Goal: Task Accomplishment & Management: Use online tool/utility

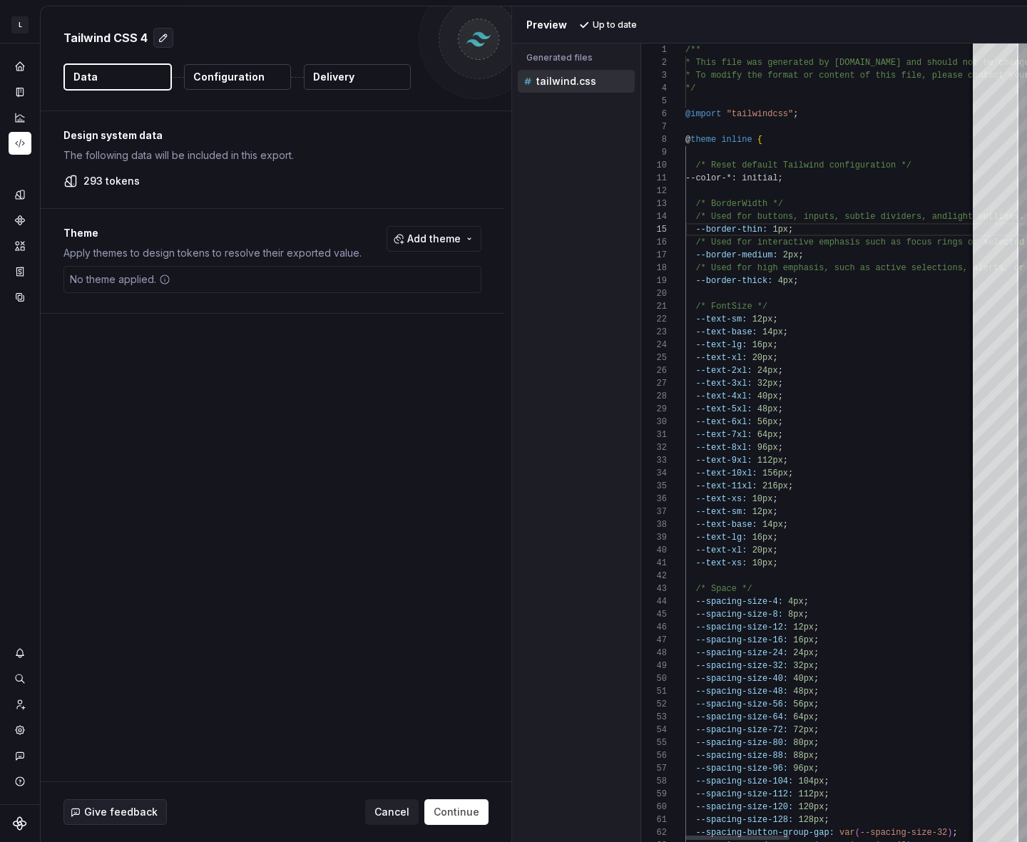
scroll to position [51, 108]
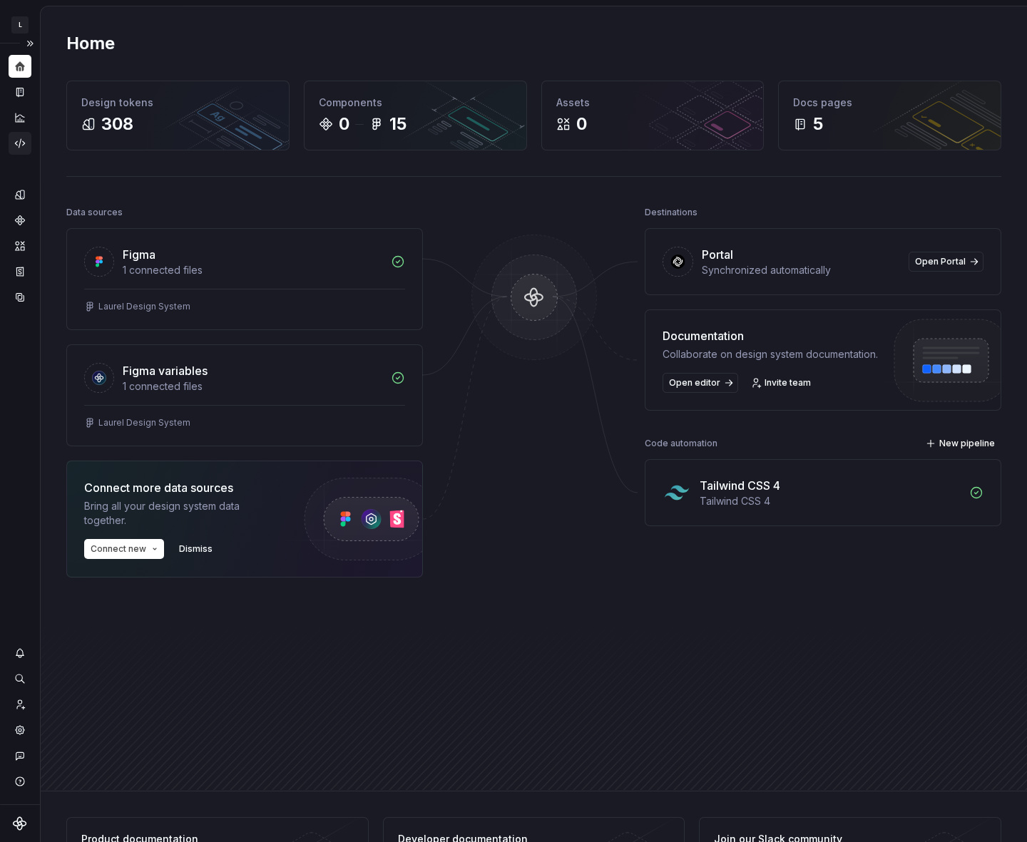
click at [21, 138] on icon "Code automation" at bounding box center [20, 143] width 13 height 13
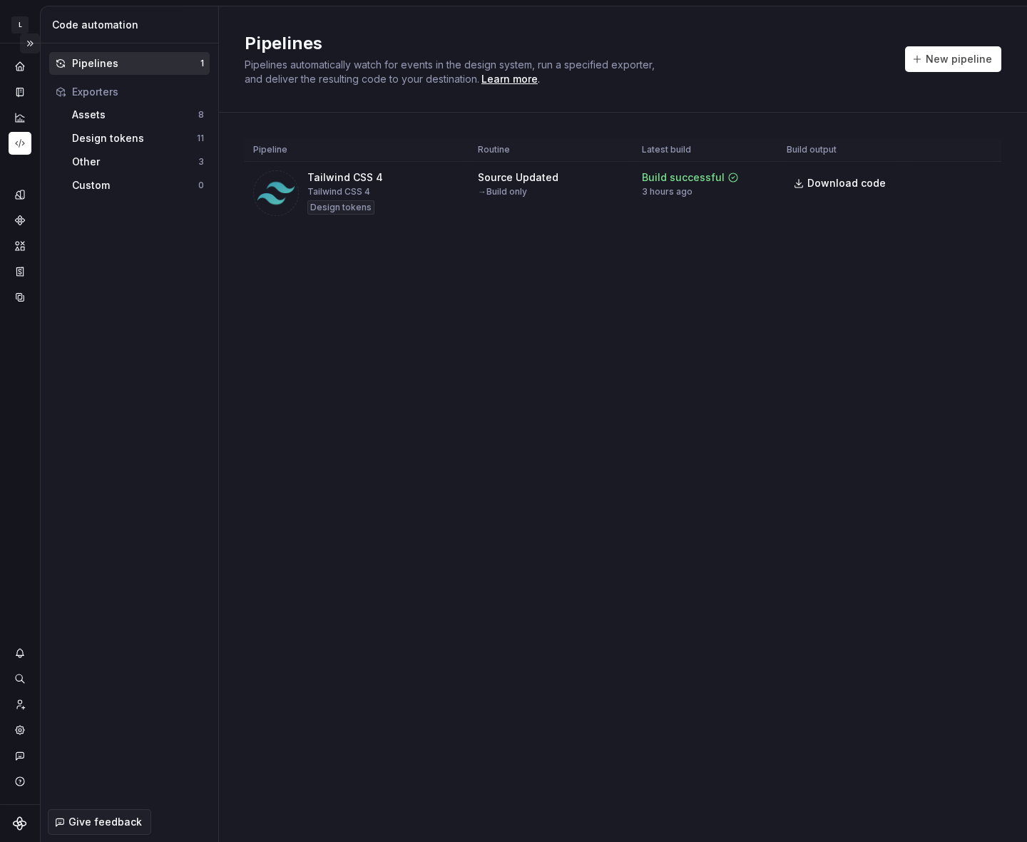
click at [34, 40] on button "Expand sidebar" at bounding box center [30, 44] width 20 height 20
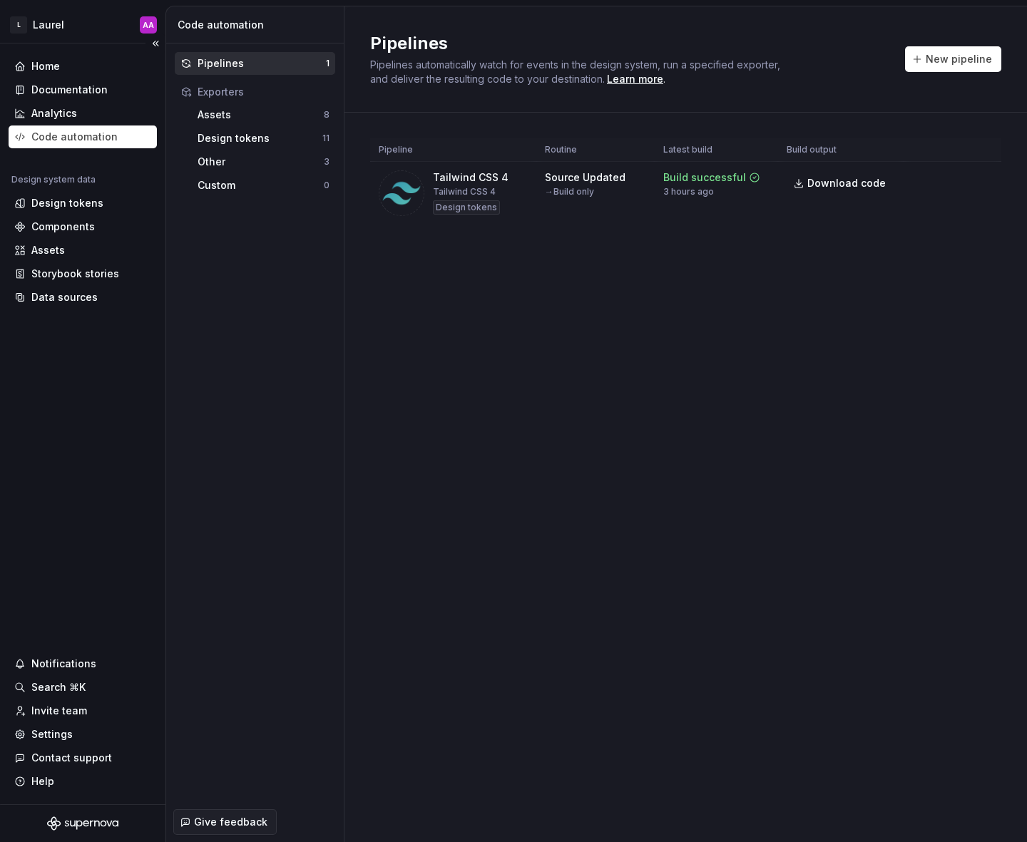
click at [106, 135] on div "Code automation" at bounding box center [74, 137] width 86 height 14
click at [930, 181] on button "Run" at bounding box center [936, 181] width 49 height 26
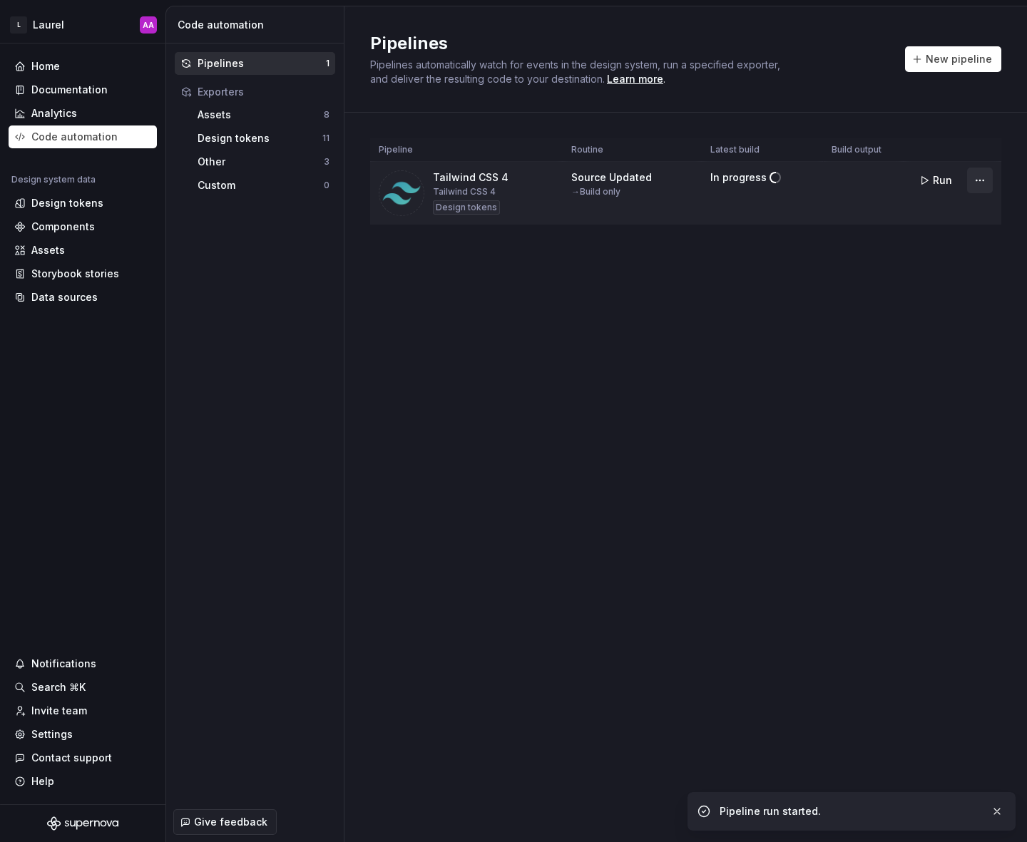
click at [981, 178] on html "L Laurel AA Home Documentation Analytics Code automation Design system data Des…" at bounding box center [513, 421] width 1027 height 842
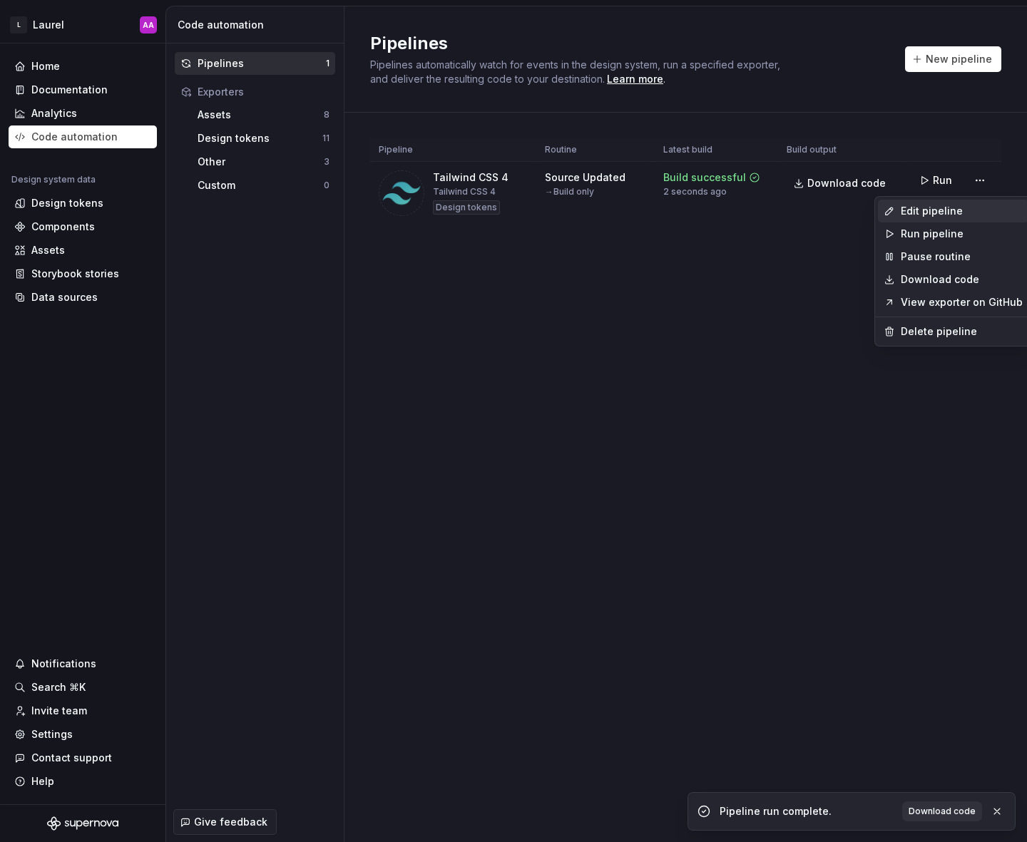
click at [962, 208] on div "Edit pipeline" at bounding box center [961, 211] width 122 height 14
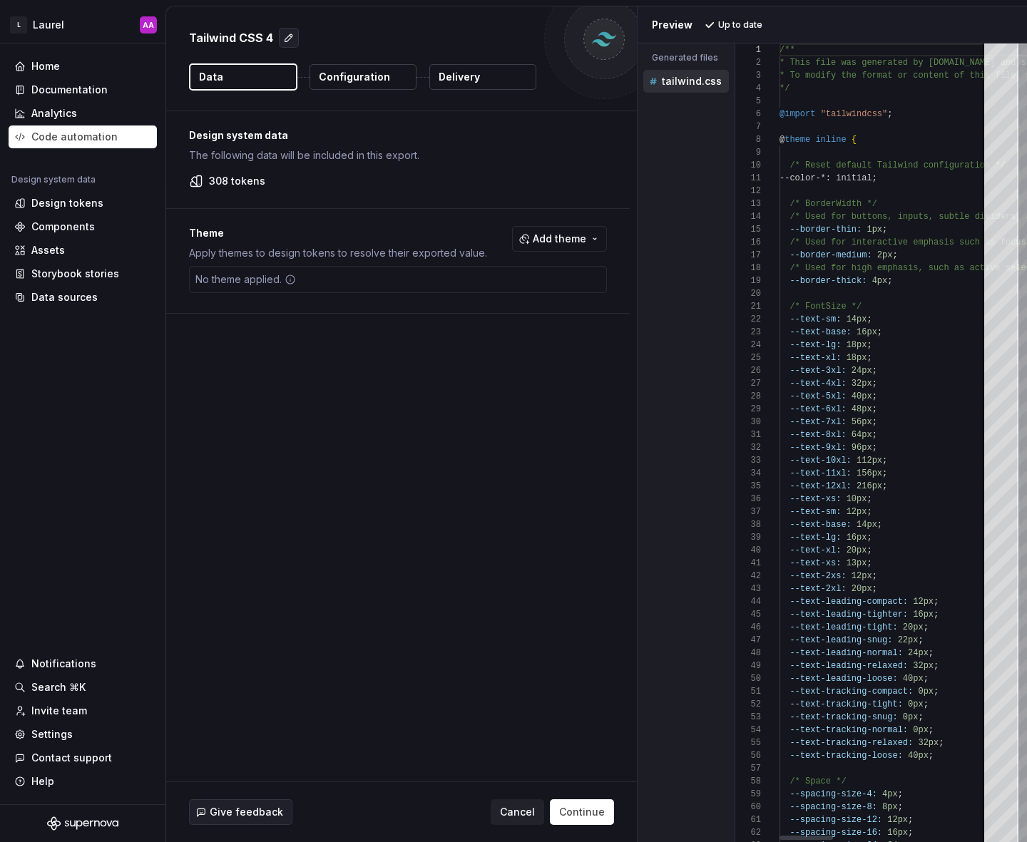
type textarea "**********"
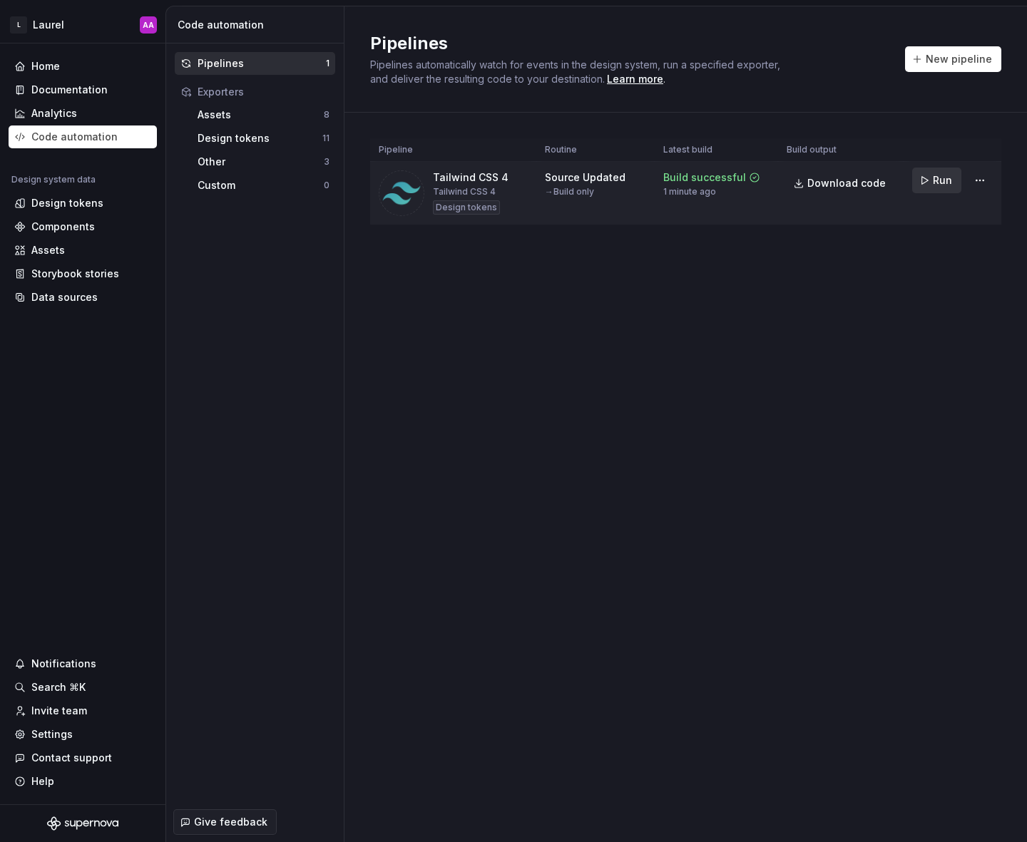
click at [927, 179] on button "Run" at bounding box center [936, 181] width 49 height 26
click at [981, 182] on html "L Laurel AA Home Documentation Analytics Code automation Design system data Des…" at bounding box center [513, 421] width 1027 height 842
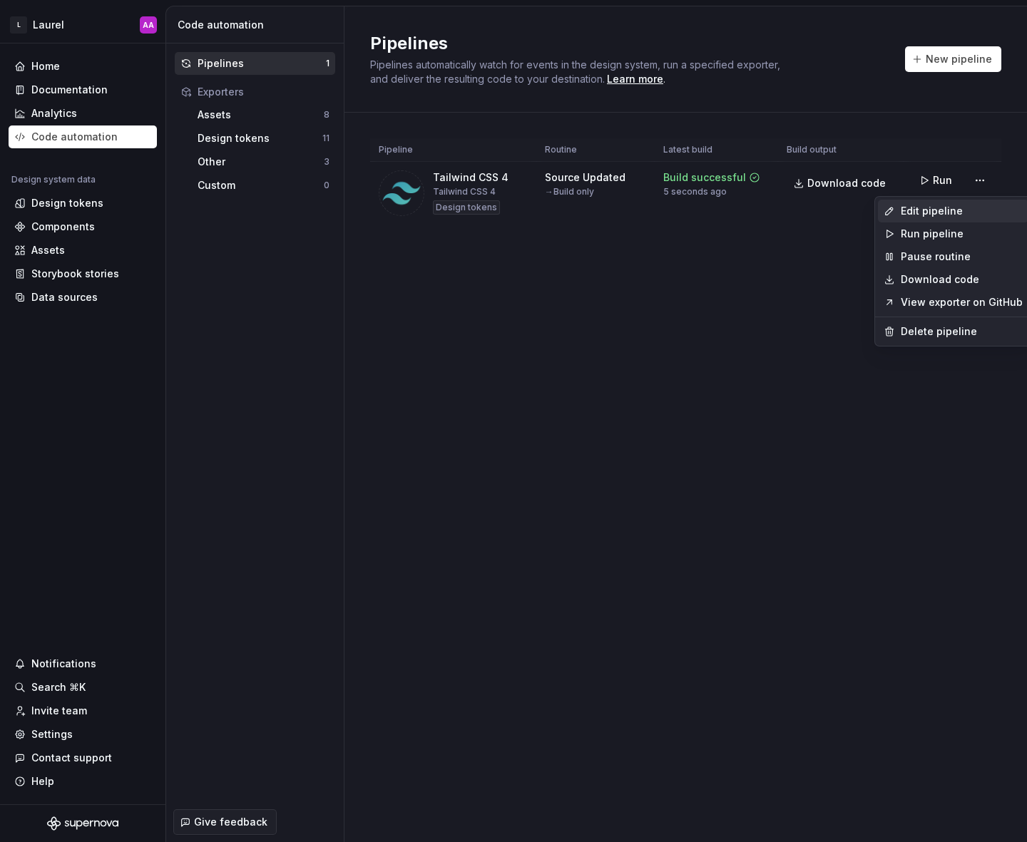
click at [964, 205] on div "Edit pipeline" at bounding box center [961, 211] width 122 height 14
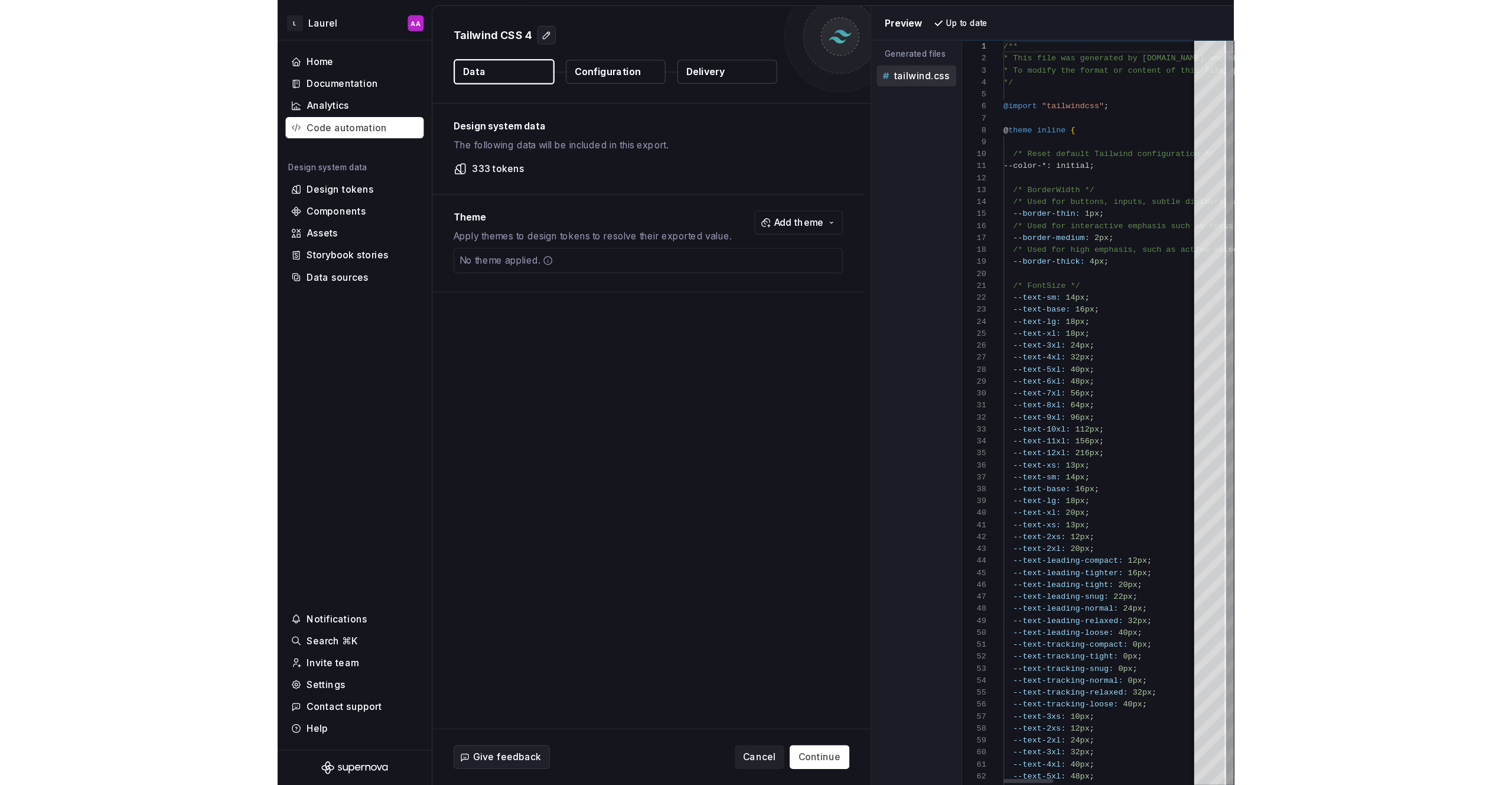
scroll to position [75, 64]
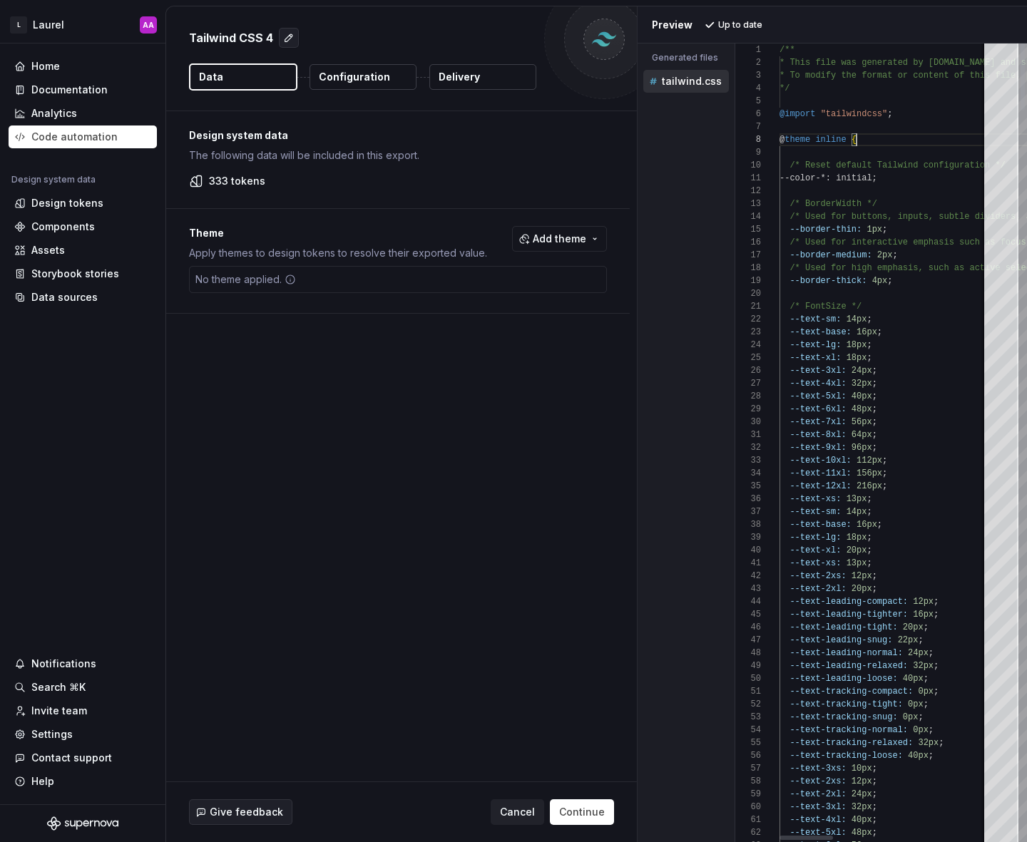
type textarea "**********"
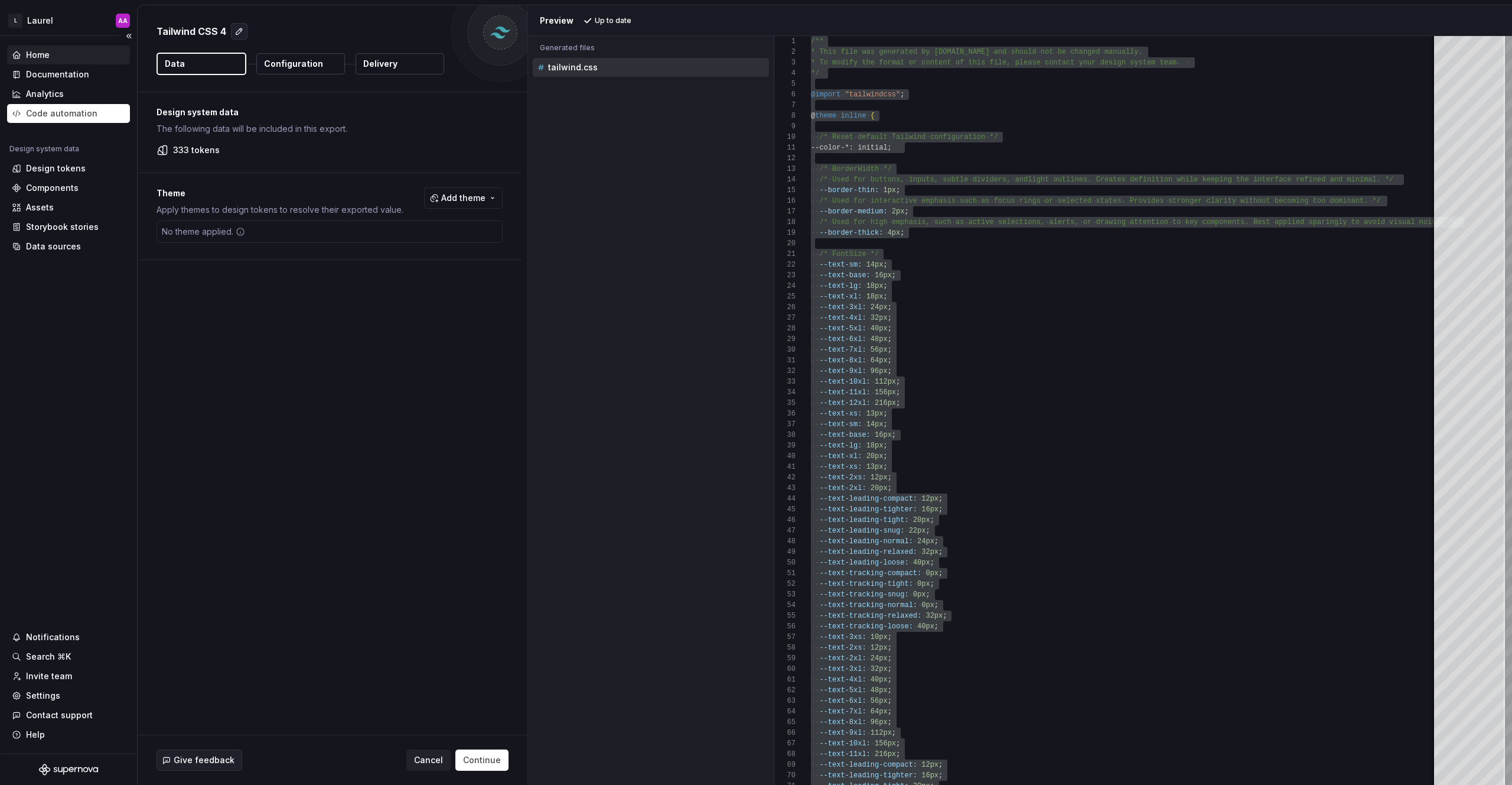
click at [67, 56] on div "Home" at bounding box center [68, 55] width 114 height 12
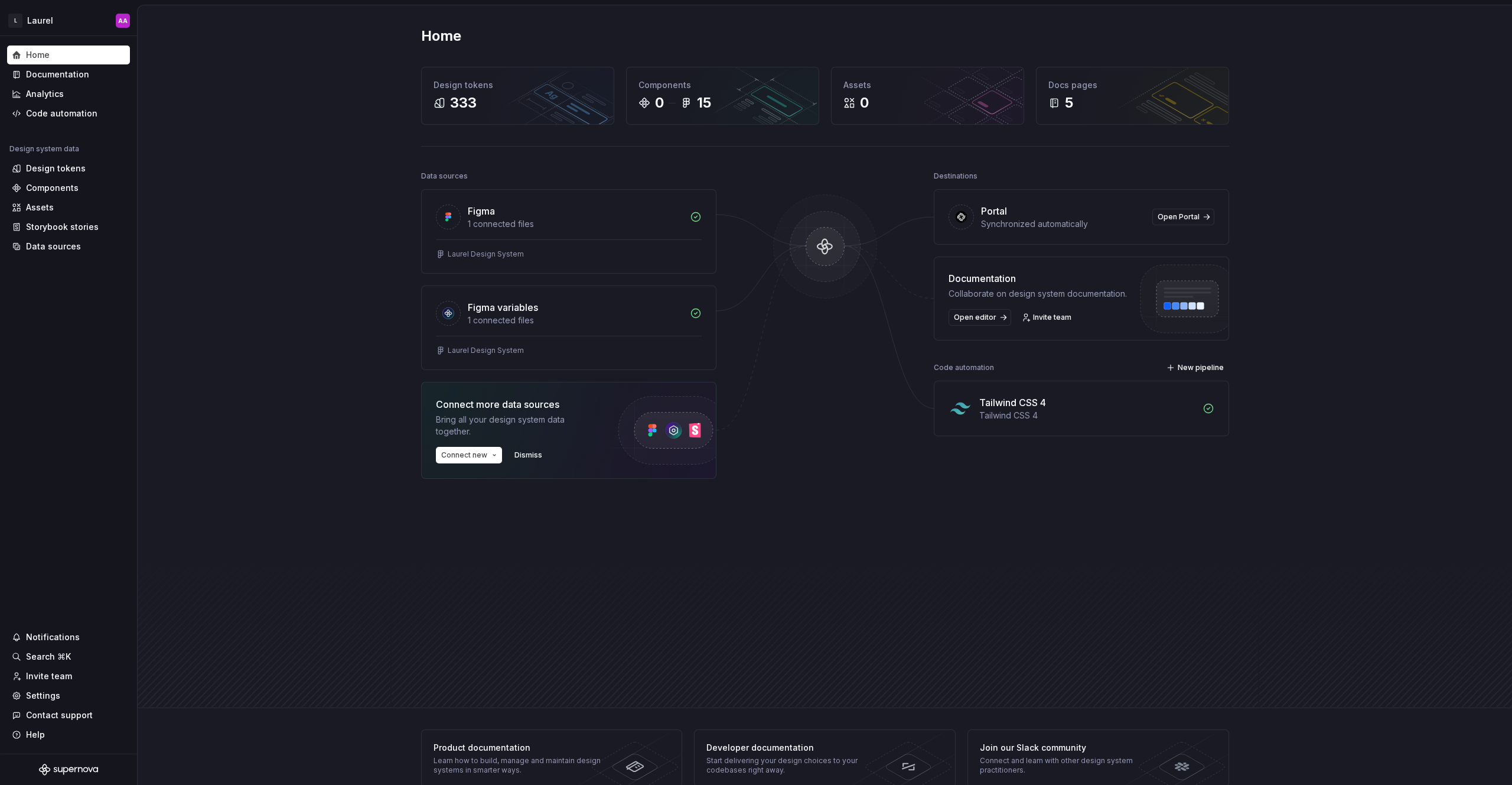
click at [360, 256] on div "Home Design tokens 333 Components 0 15 Assets 0 Docs pages 5 Data sources Figma…" at bounding box center [824, 356] width 1374 height 703
click at [284, 128] on div "Home Design tokens 333 Components 0 15 Assets 0 Docs pages 5 Data sources Figma…" at bounding box center [824, 356] width 1374 height 703
click at [81, 116] on div "Code automation" at bounding box center [61, 114] width 71 height 12
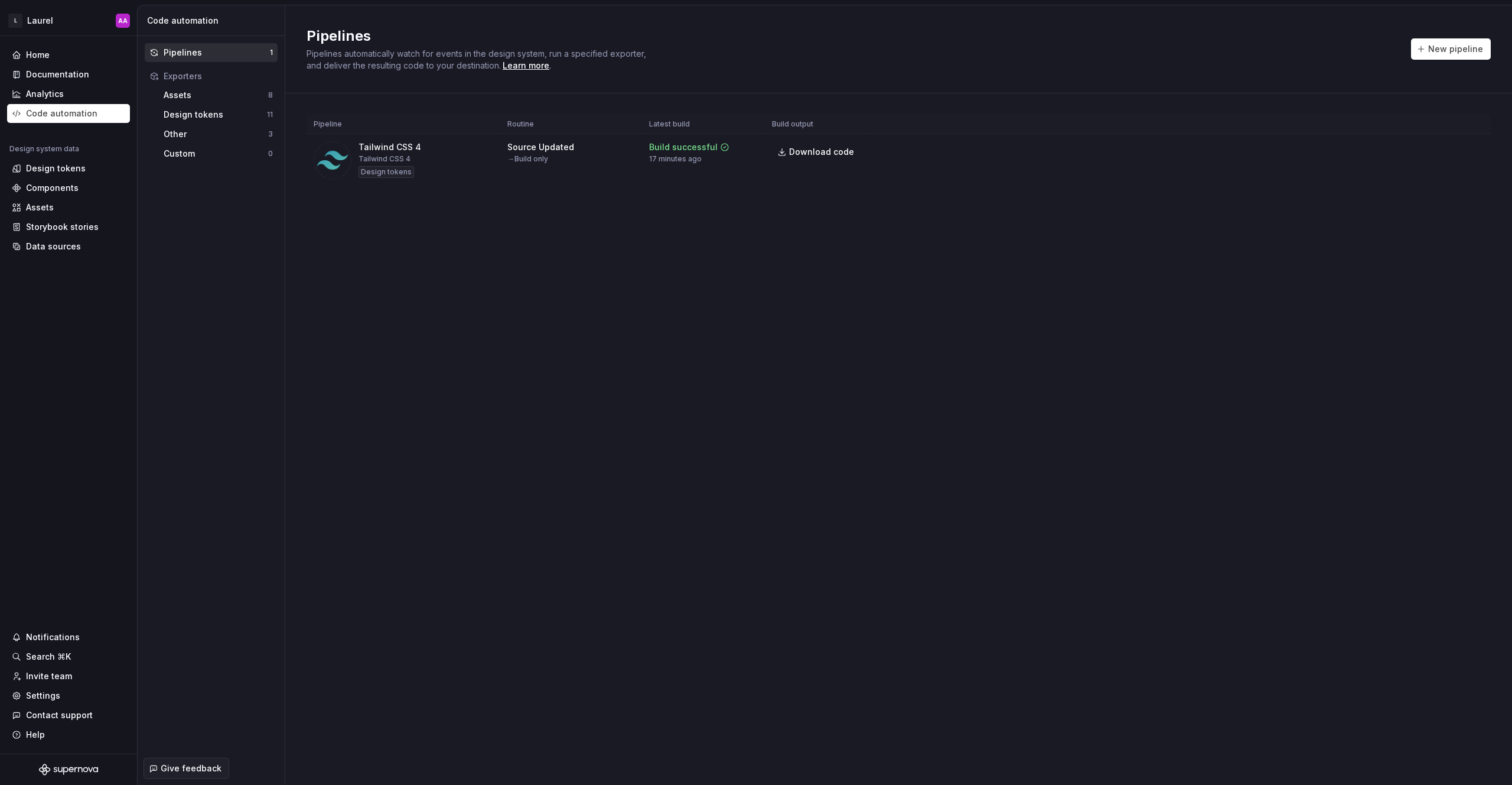
click at [435, 264] on div "Pipelines Pipelines automatically watch for events in the design system, run a …" at bounding box center [898, 395] width 1227 height 779
click at [850, 145] on html "L Laurel AA Home Documentation Analytics Code automation Design system data Des…" at bounding box center [756, 392] width 1512 height 785
click at [850, 177] on div "Edit pipeline" at bounding box center [1458, 175] width 101 height 12
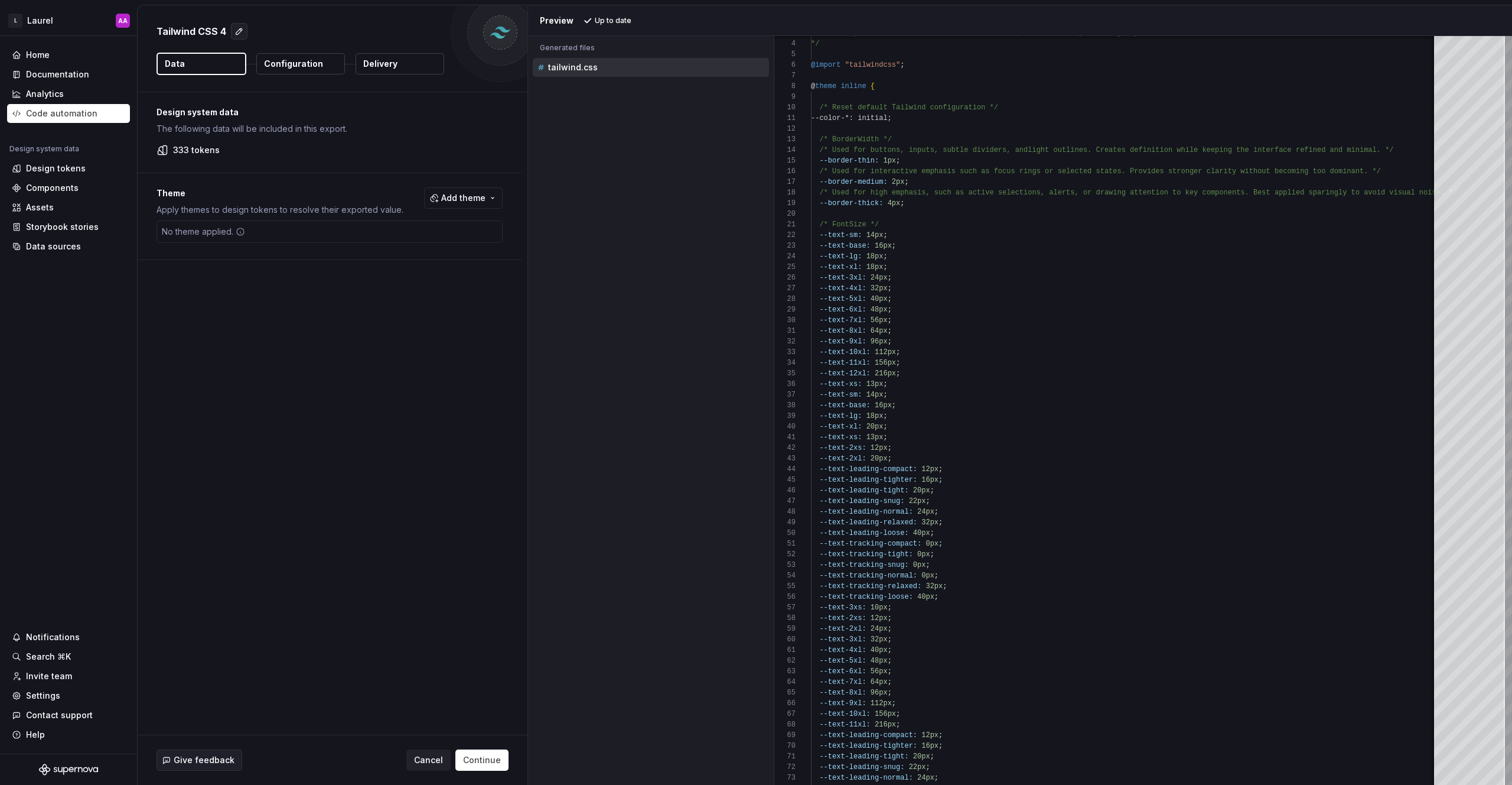
click at [698, 234] on div "Accessibility guide for tree . Navigate the tree with the arrow keys. Common tr…" at bounding box center [650, 419] width 246 height 729
click at [668, 154] on div "Accessibility guide for tree . Navigate the tree with the arrow keys. Common tr…" at bounding box center [650, 419] width 246 height 729
click at [674, 174] on div "Accessibility guide for tree . Navigate the tree with the arrow keys. Common tr…" at bounding box center [650, 419] width 246 height 729
click at [694, 177] on div "Accessibility guide for tree . Navigate the tree with the arrow keys. Common tr…" at bounding box center [650, 419] width 246 height 729
click at [670, 203] on div "Accessibility guide for tree . Navigate the tree with the arrow keys. Common tr…" at bounding box center [650, 419] width 246 height 729
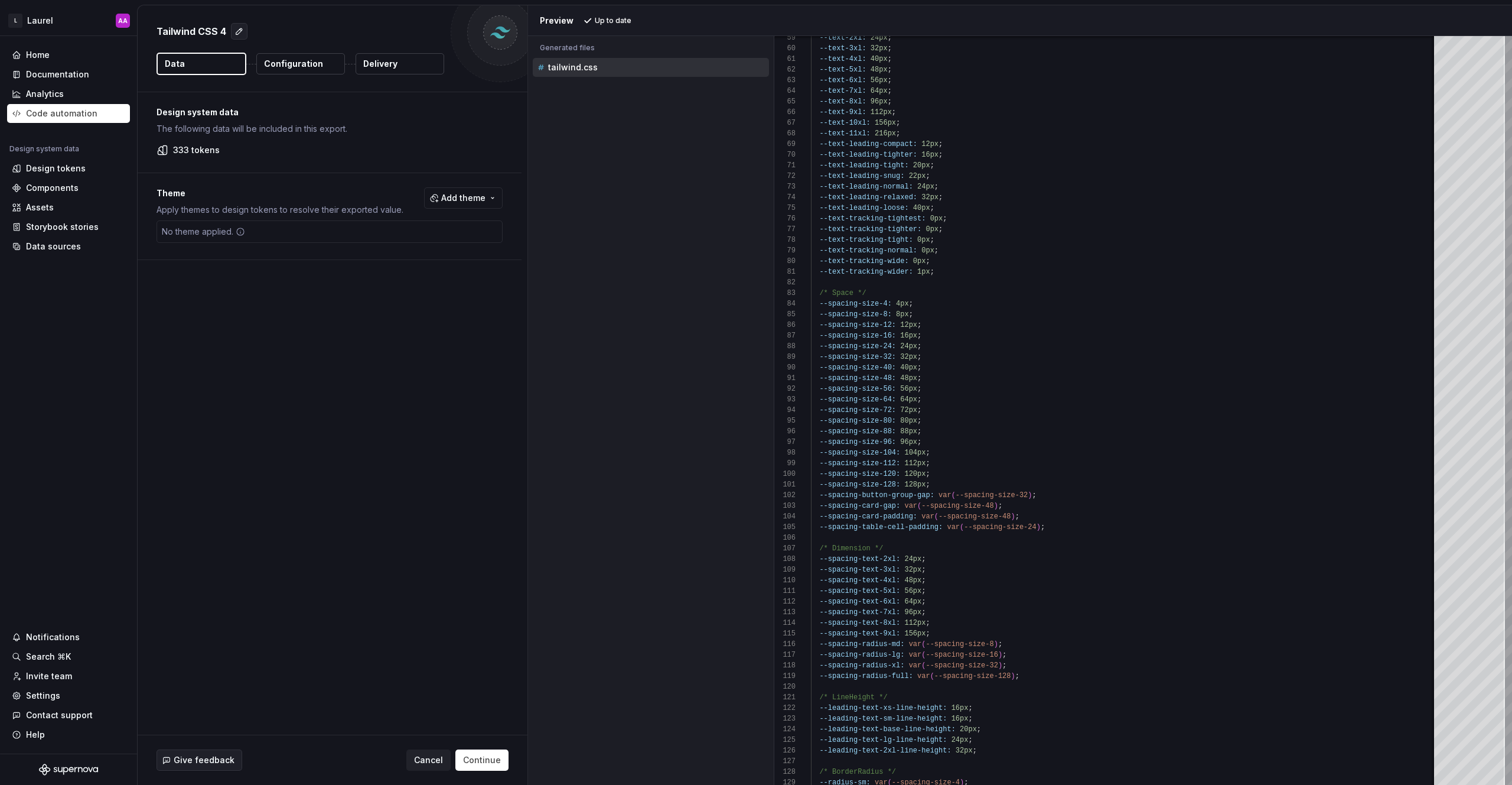
click at [592, 275] on div "Accessibility guide for tree . Navigate the tree with the arrow keys. Common tr…" at bounding box center [650, 419] width 246 height 729
click at [588, 133] on div "Accessibility guide for tree . Navigate the tree with the arrow keys. Common tr…" at bounding box center [650, 419] width 246 height 729
click at [591, 134] on div "Accessibility guide for tree . Navigate the tree with the arrow keys. Common tr…" at bounding box center [650, 419] width 246 height 729
click at [612, 98] on div "Accessibility guide for tree . Navigate the tree with the arrow keys. Common tr…" at bounding box center [650, 419] width 246 height 729
click at [627, 137] on div "Accessibility guide for tree . Navigate the tree with the arrow keys. Common tr…" at bounding box center [650, 419] width 246 height 729
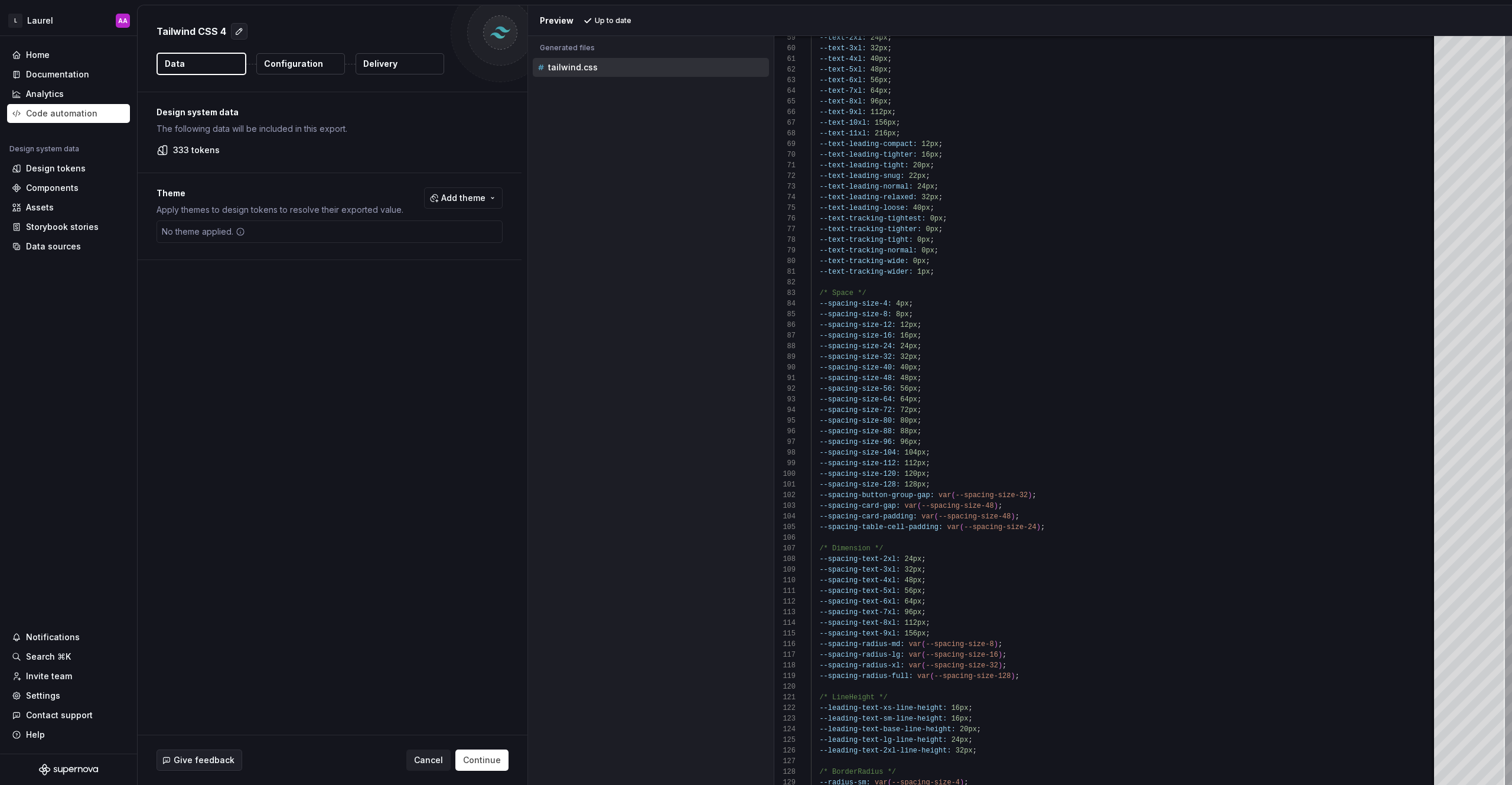
click at [345, 17] on div "Tailwind CSS 4 Data Configuration Delivery" at bounding box center [332, 48] width 389 height 86
click at [53, 46] on div "Home" at bounding box center [69, 55] width 123 height 19
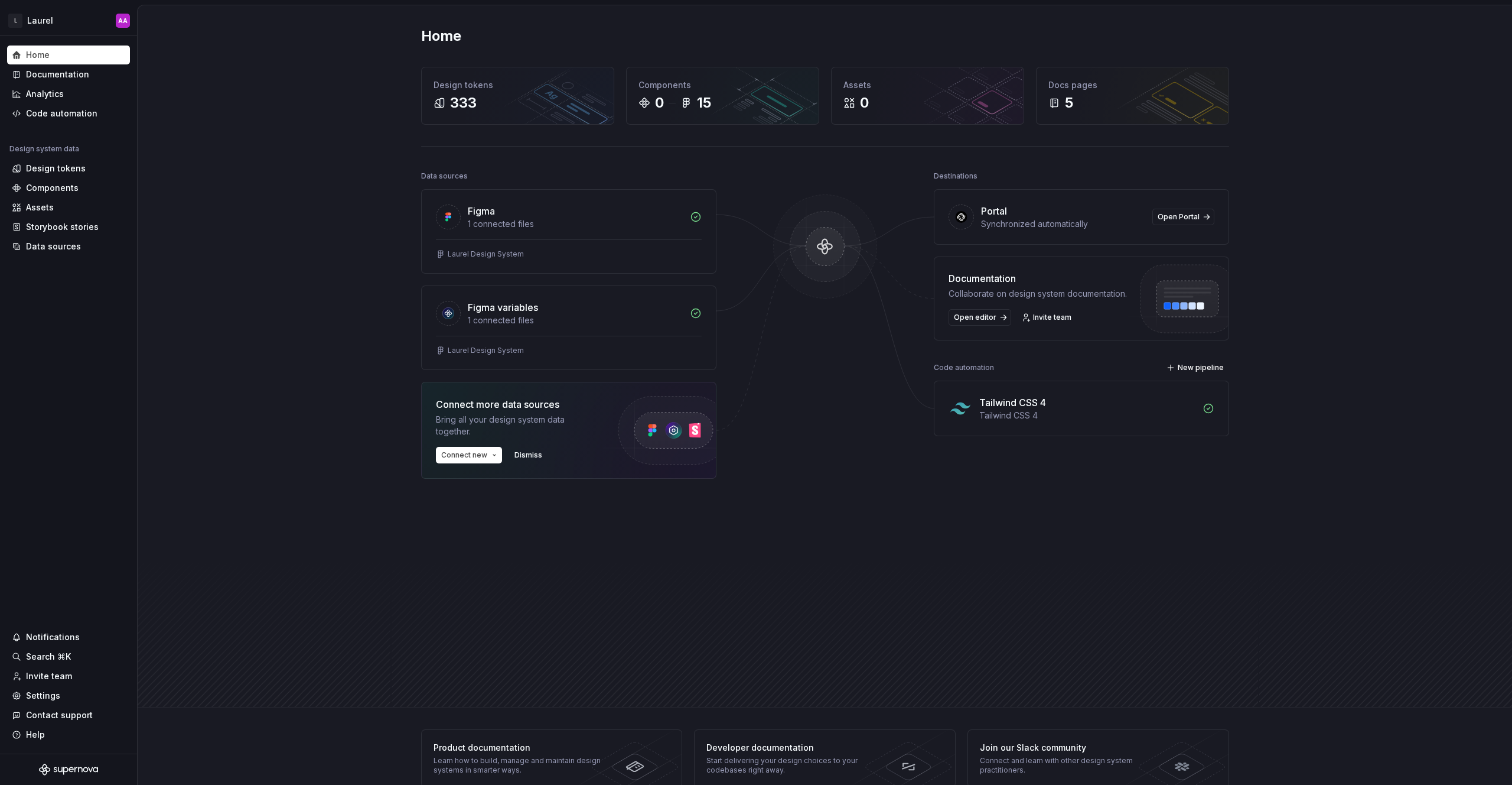
click at [264, 182] on div "Home Design tokens 333 Components 0 15 Assets 0 Docs pages 5 Data sources Figma…" at bounding box center [824, 356] width 1374 height 703
click at [850, 205] on div "Portal" at bounding box center [993, 211] width 26 height 14
click at [850, 217] on span "Open Portal" at bounding box center [1178, 216] width 42 height 9
